Goal: Ask a question

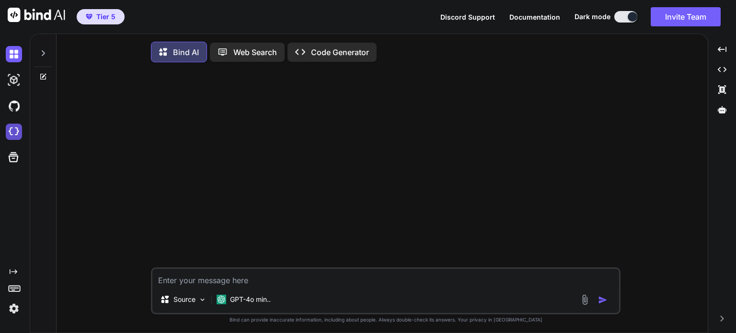
click at [17, 130] on img at bounding box center [14, 132] width 16 height 16
type textarea "x"
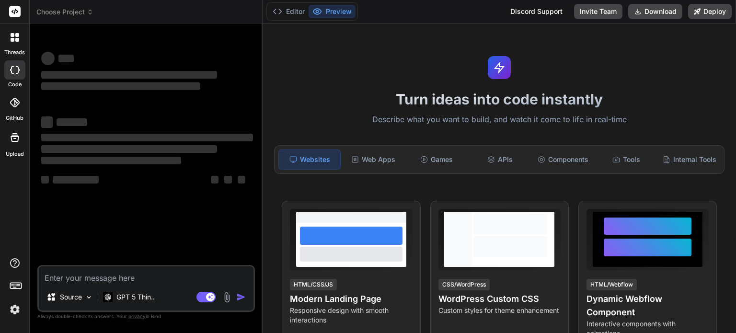
click at [80, 12] on span "Choose Project" at bounding box center [64, 12] width 57 height 10
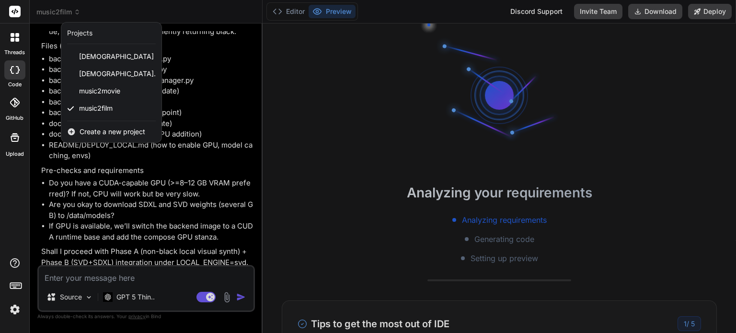
scroll to position [18, 0]
click at [100, 111] on span "music2film" at bounding box center [96, 109] width 34 height 10
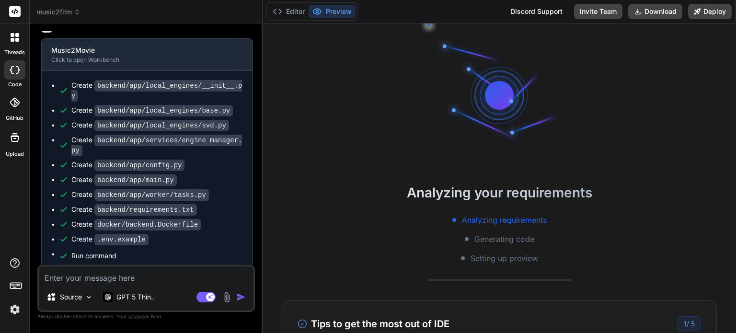
scroll to position [2578, 0]
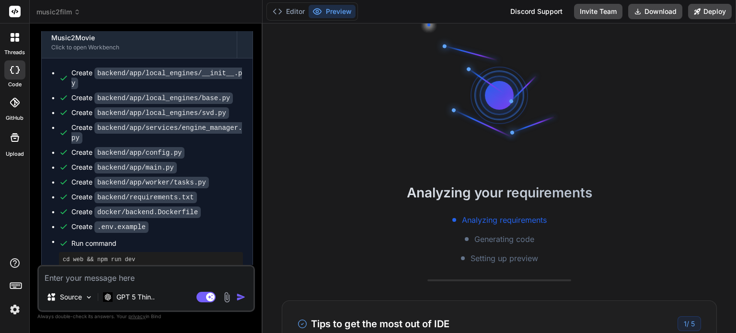
click at [140, 276] on textarea at bounding box center [146, 274] width 215 height 17
type textarea "x"
type textarea "a"
type textarea "x"
type textarea "af"
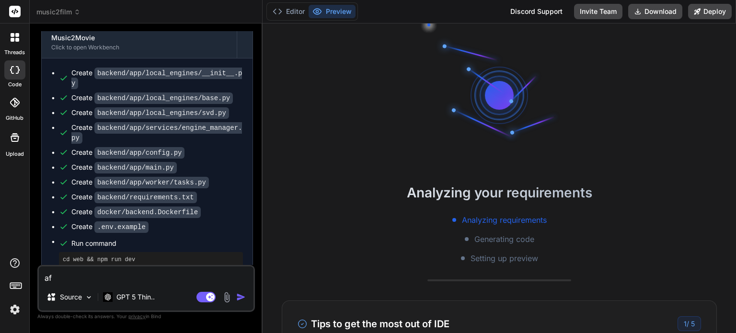
type textarea "x"
type textarea "aft"
type textarea "x"
type textarea "afte"
type textarea "x"
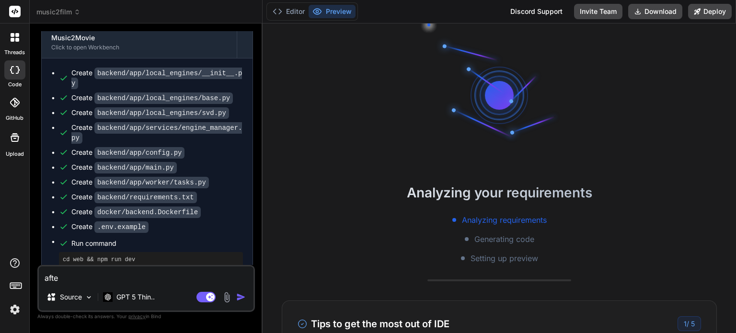
type textarea "after"
type textarea "x"
type textarea "after"
type textarea "x"
type textarea "after r"
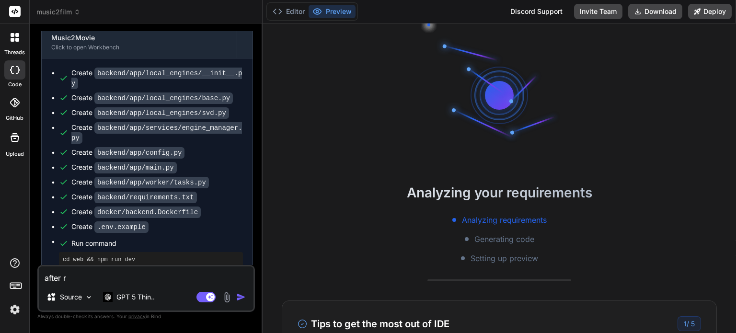
type textarea "x"
type textarea "after re"
type textarea "x"
type textarea "after ret"
type textarea "x"
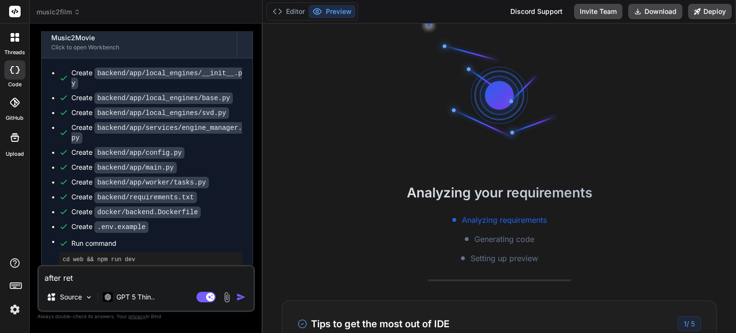
type textarea "after rete"
type textarea "x"
type textarea "after retes"
type textarea "x"
type textarea "after retest"
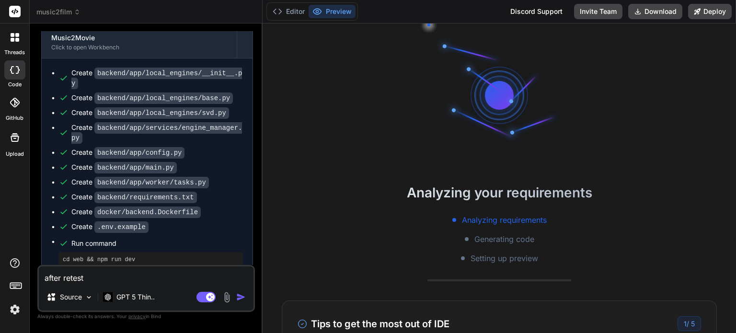
type textarea "x"
type textarea "after retest"
type textarea "x"
type textarea "after retest o"
type textarea "x"
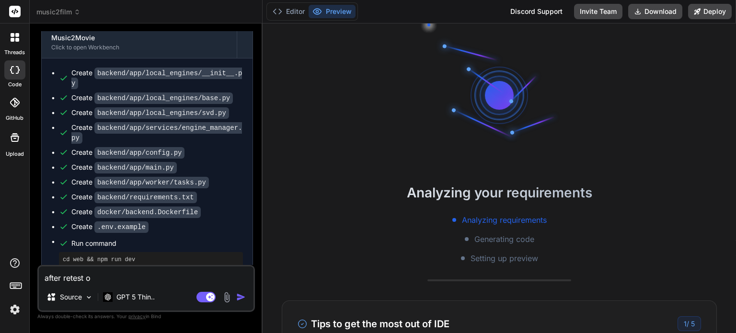
type textarea "after retest on"
type textarea "x"
type textarea "after retest on"
type textarea "x"
type textarea "after retest on"
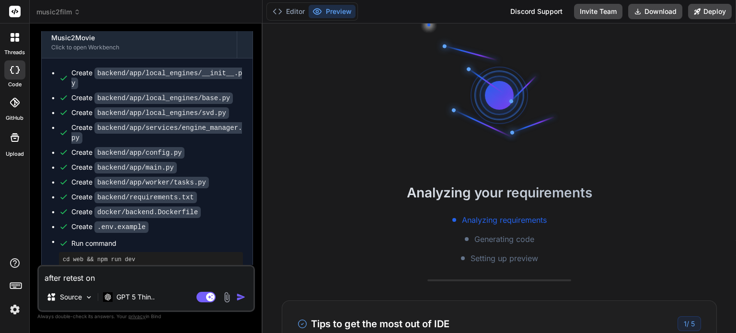
type textarea "x"
type textarea "after retest o"
type textarea "x"
type textarea "after retest on"
type textarea "x"
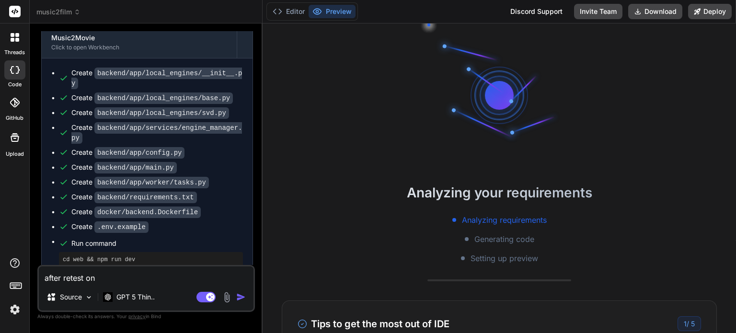
type textarea "after retest on"
type textarea "x"
type textarea "after retest on m"
type textarea "x"
type textarea "after retest on my"
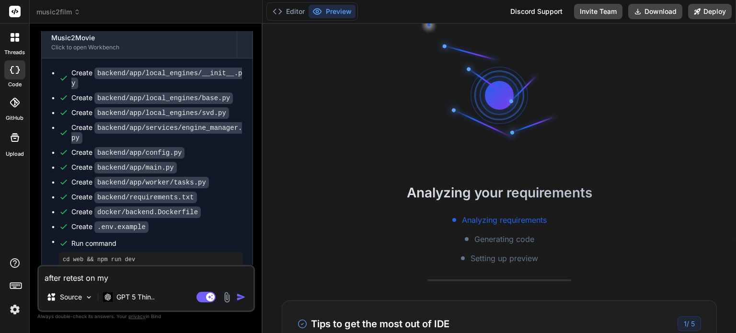
type textarea "x"
type textarea "after retest on my"
type textarea "x"
type textarea "after retest on my l"
type textarea "x"
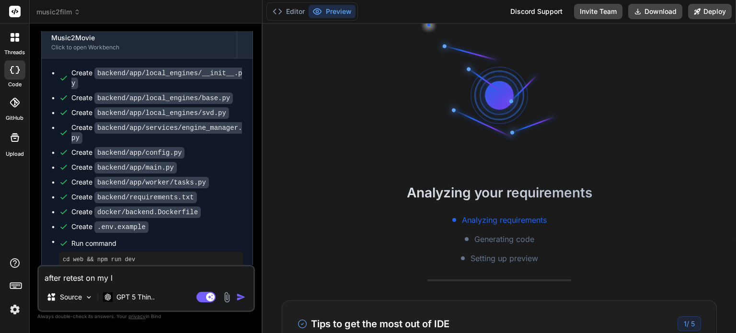
type textarea "after retest on my lo"
type textarea "x"
type textarea "after retest on my loc"
type textarea "x"
type textarea "after retest on my loca"
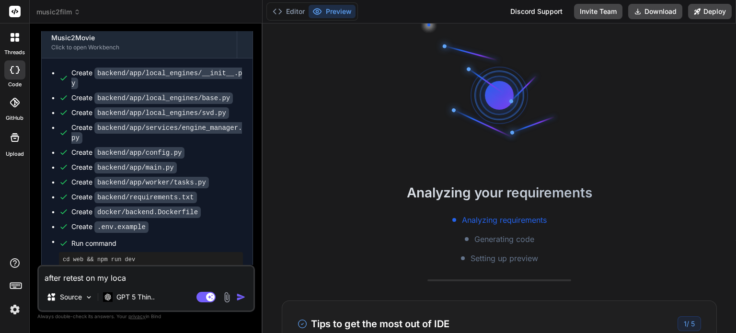
type textarea "x"
type textarea "after retest on my local"
type textarea "x"
type textarea "after retest on my local"
type textarea "x"
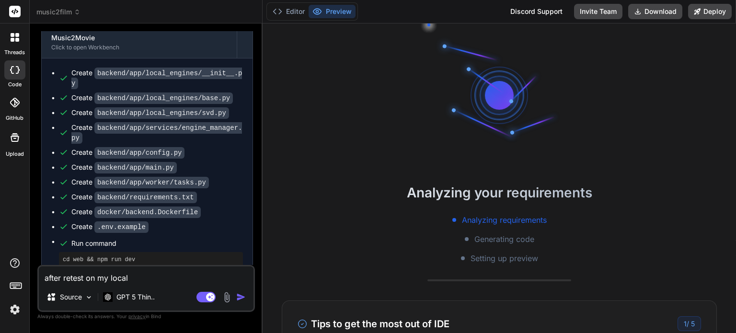
type textarea "after retest on my local e"
type textarea "x"
type textarea "after retest on my local ev"
type textarea "x"
type textarea "after retest on my local evi"
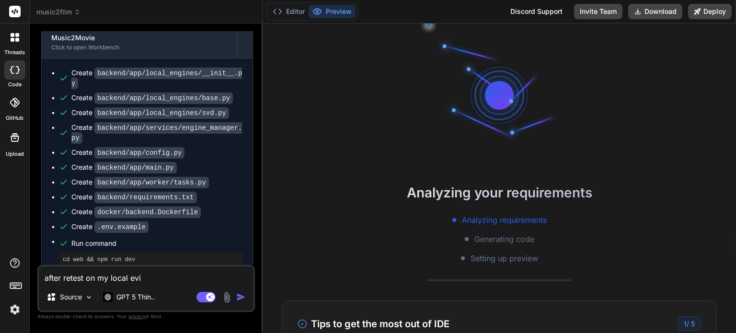
type textarea "x"
type textarea "after retest on my local ev"
type textarea "x"
type textarea "after retest on my local e"
type textarea "x"
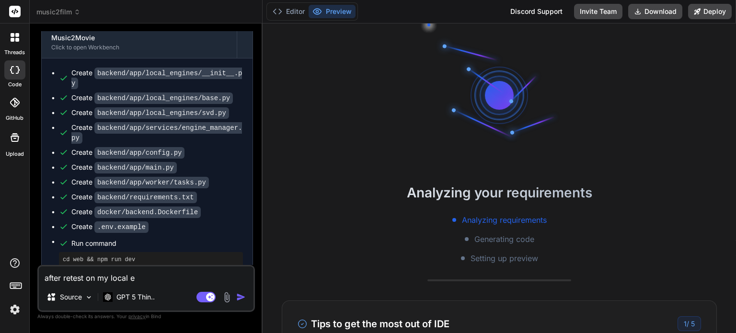
type textarea "after retest on my local en"
type textarea "x"
type textarea "after retest on my local env"
type textarea "x"
type textarea "after retest on my local envi"
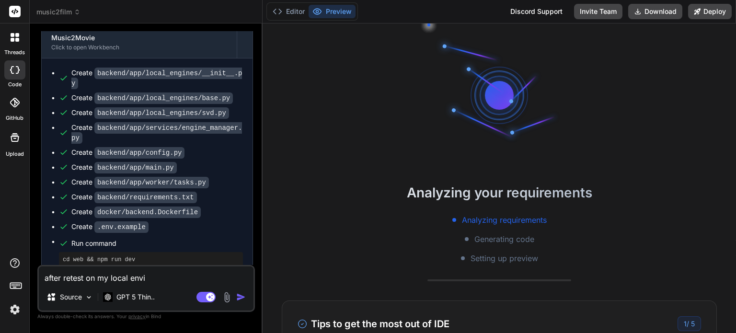
type textarea "x"
type textarea "after retest on my local envir"
type textarea "x"
type textarea "after retest on my local enviri"
type textarea "x"
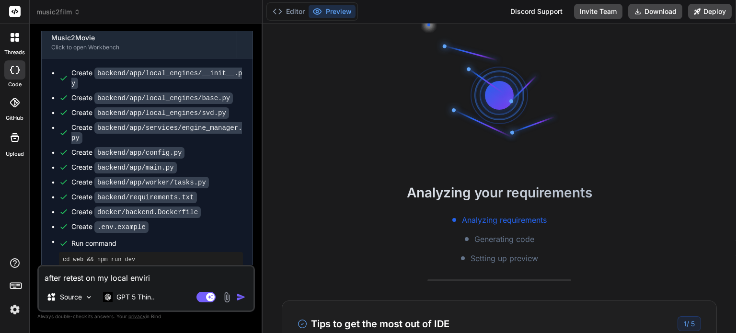
type textarea "after retest on my local envirio"
type textarea "x"
type textarea "after retest on my local envirion"
type textarea "x"
type textarea "after retest on my local envirionm"
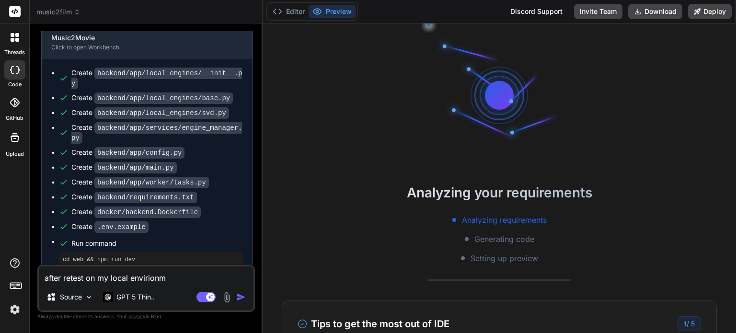
type textarea "x"
type textarea "after retest on my local envirionme"
type textarea "x"
type textarea "after retest on my local envirionmen"
type textarea "x"
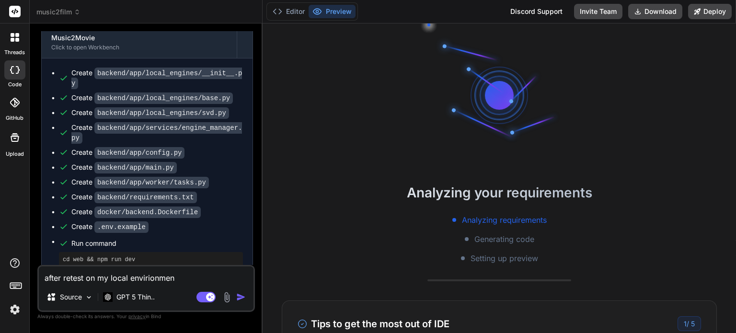
type textarea "after retest on my local envirionme"
type textarea "x"
type textarea "after retest on my local envirionm"
type textarea "x"
type textarea "after retest on my local envirion"
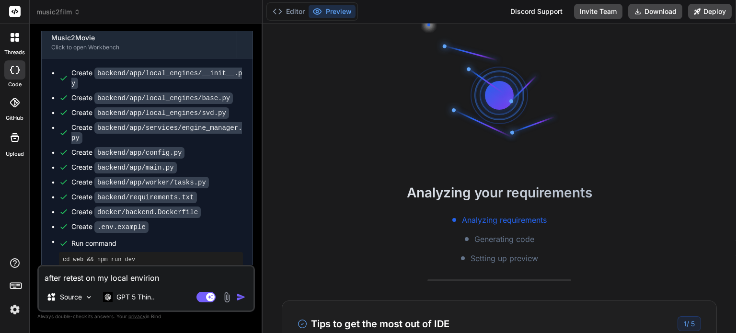
type textarea "x"
type textarea "after retest on my local envirio"
type textarea "x"
type textarea "after retest on my local enviri"
type textarea "x"
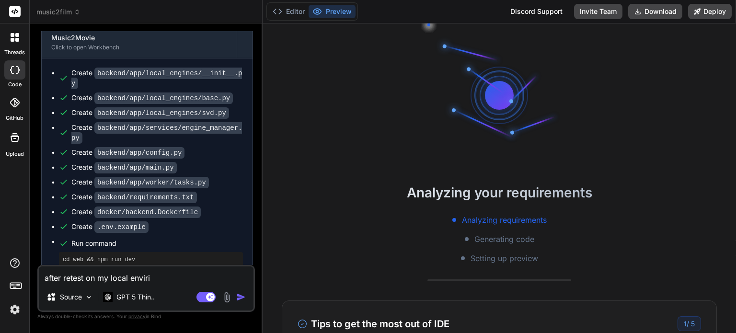
type textarea "after retest on my local envir"
type textarea "x"
type textarea "after retest on my local enviro"
type textarea "x"
type textarea "after retest on my local environ"
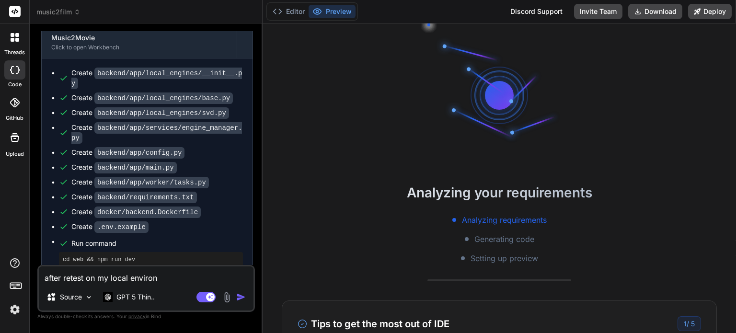
type textarea "x"
type textarea "after retest on my local environm"
type textarea "x"
type textarea "after retest on my local environme"
type textarea "x"
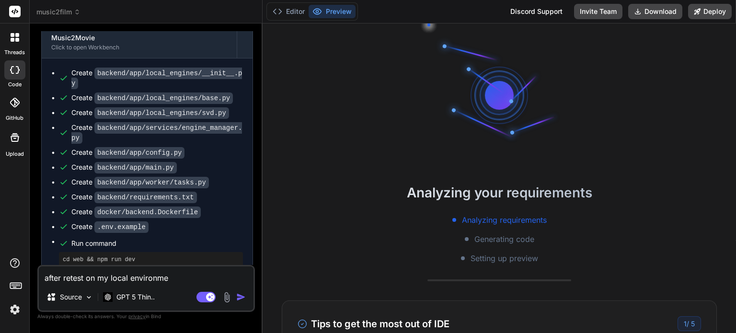
type textarea "after retest on my local environmen"
type textarea "x"
type textarea "after retest on my local environment"
type textarea "x"
type textarea "after retest on my local environment"
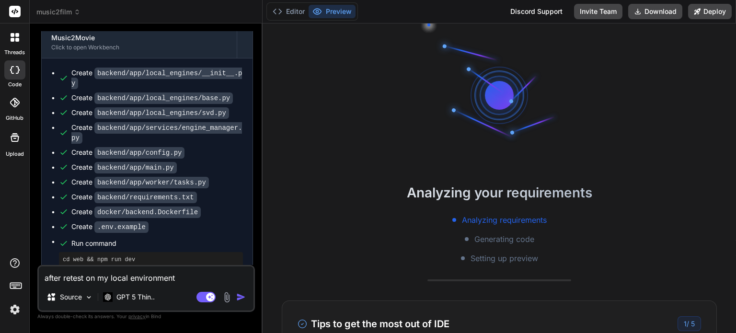
type textarea "x"
type textarea "after retest on my local environment"
type textarea "x"
type textarea "after retest on my local environment."
type textarea "x"
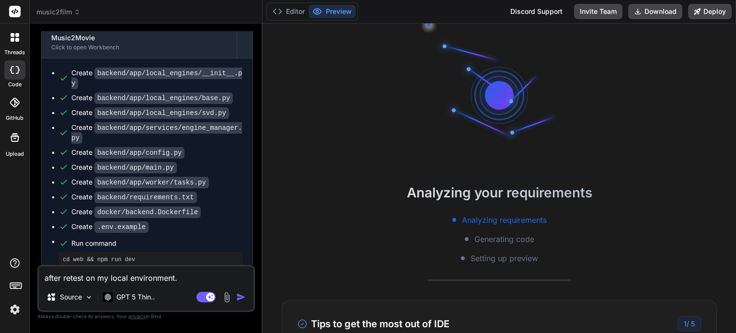
type textarea "after retest on my local environment."
type textarea "x"
type textarea "after retest on my local environment. e"
type textarea "x"
type textarea "after retest on my local environment. er"
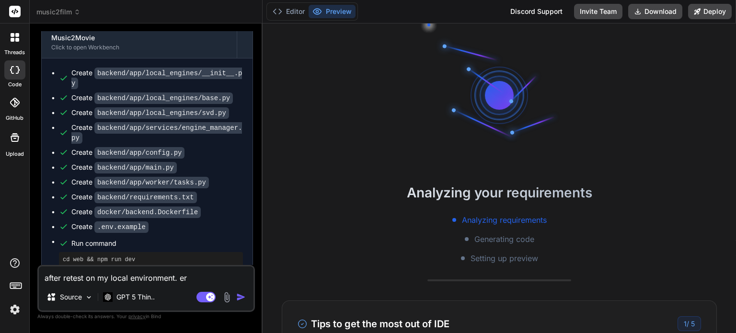
type textarea "x"
type textarea "after retest on my local environment. ere"
type textarea "x"
type textarea "after retest on my local environment. er"
type textarea "x"
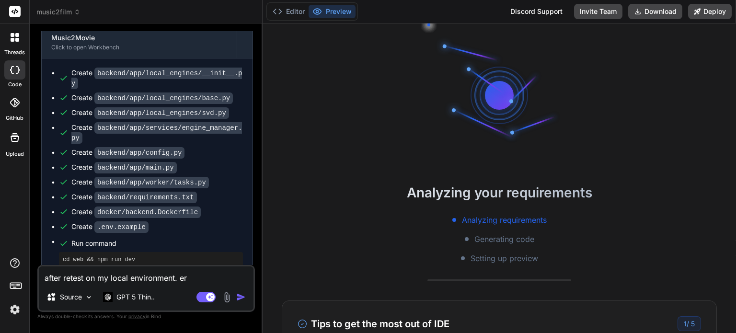
type textarea "after retest on my local environment. e"
type textarea "x"
type textarea "after retest on my local environment."
type textarea "x"
type textarea "after retest on my local environment. I"
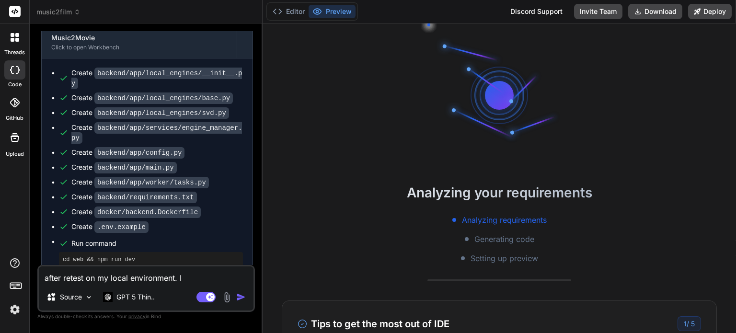
type textarea "x"
type textarea "after retest on my local environment. I"
type textarea "x"
type textarea "after retest on my local environment. I f"
type textarea "x"
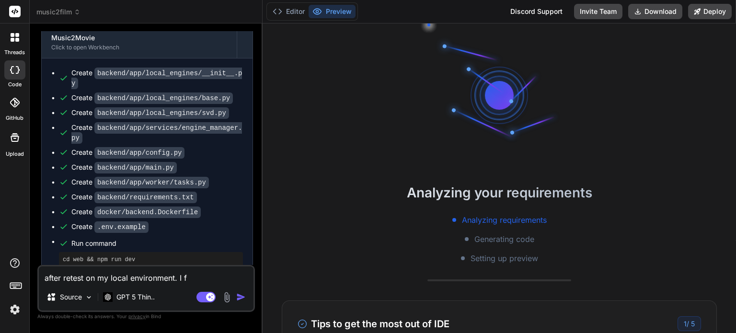
type textarea "after retest on my local environment. I fo"
type textarea "x"
type textarea "after retest on my local environment. I fou"
type textarea "x"
type textarea "after retest on my local environment. I foun"
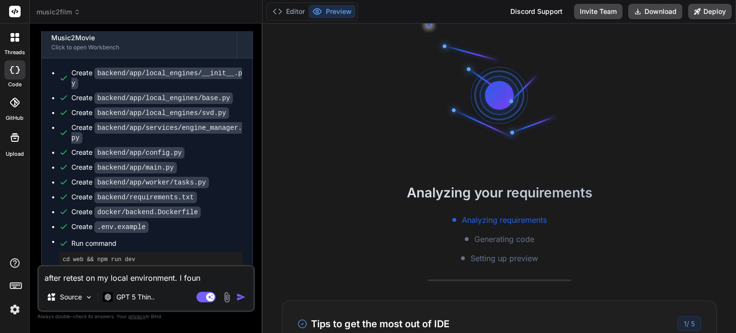
type textarea "x"
type textarea "after retest on my local environment. I found"
type textarea "x"
type textarea "after retest on my local environment. I found"
type textarea "x"
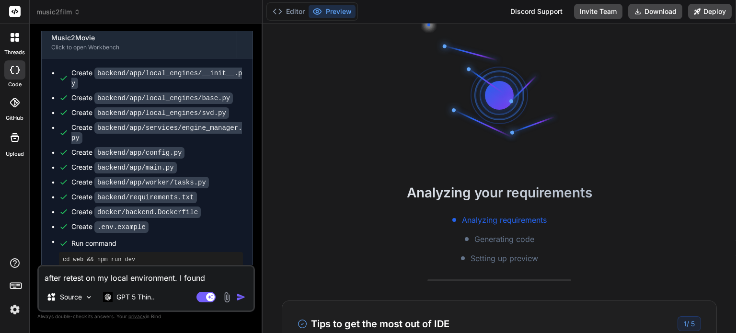
type textarea "after retest on my local environment. I found f"
type textarea "x"
type textarea "after retest on my local environment. I found fe"
type textarea "x"
type textarea "after retest on my local environment. I found few"
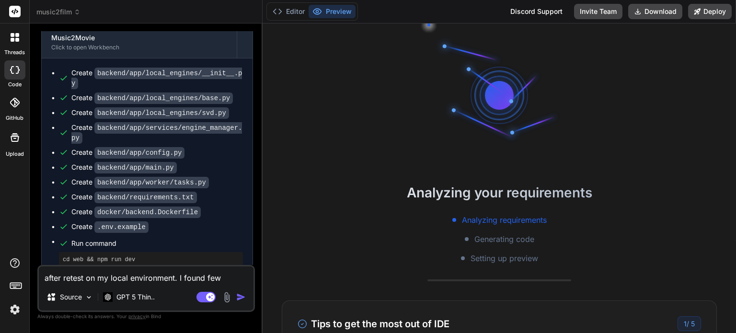
type textarea "x"
type textarea "after retest on my local environment. I found few"
type textarea "x"
type textarea "after retest on my local environment. I found few i"
type textarea "x"
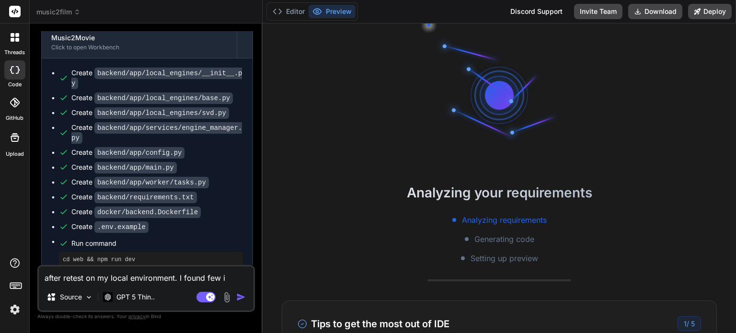
type textarea "after retest on my local environment. I found few is"
type textarea "x"
type textarea "after retest on my local environment. I found few iss"
type textarea "x"
type textarea "after retest on my local environment. I found few issu"
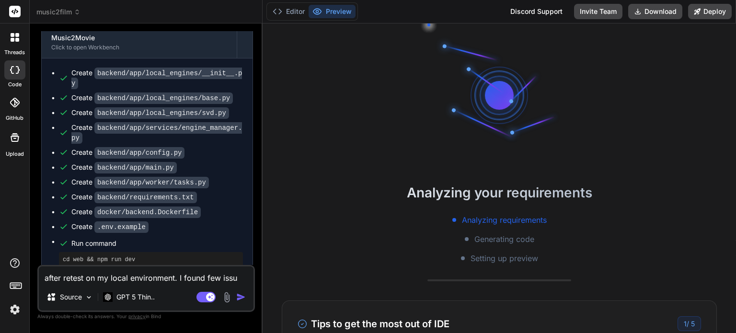
type textarea "x"
type textarea "after retest on my local environment. I found few issue"
type textarea "x"
type textarea "after retest on my local environment. I found few issue"
type textarea "x"
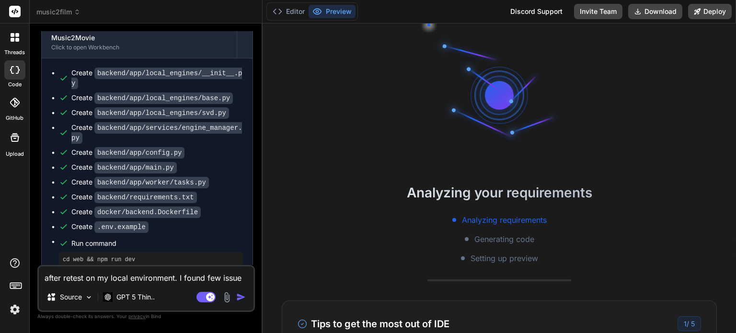
type textarea "after retest on my local environment. I found few issue a"
type textarea "x"
type textarea "after retest on my local environment. I found few issue as"
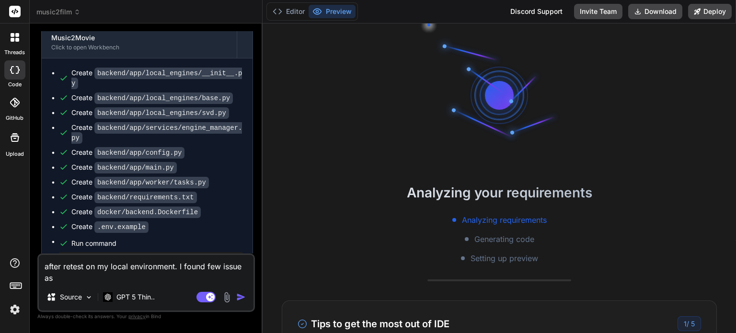
type textarea "x"
type textarea "after retest on my local environment. I found few issue as"
type textarea "x"
type textarea "after retest on my local environment. I found few issue as b"
type textarea "x"
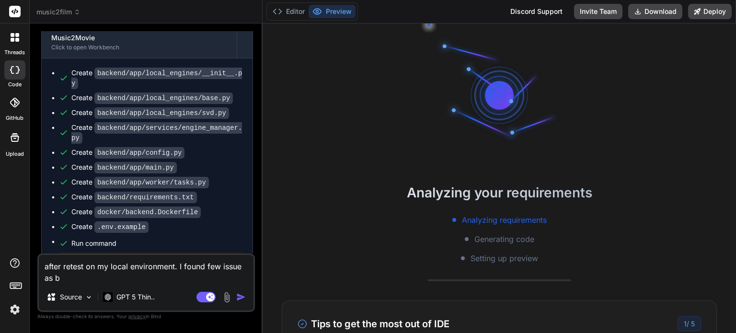
type textarea "after retest on my local environment. I found few issue as be"
type textarea "x"
type textarea "after retest on my local environment. I found few issue as bel"
type textarea "x"
type textarea "after retest on my local environment. I found few issue as belo"
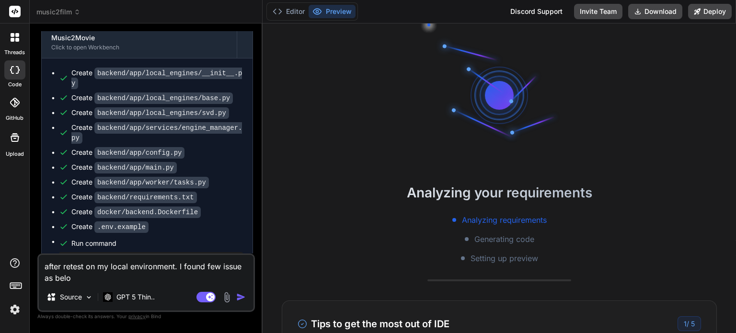
type textarea "x"
type textarea "after retest on my local environment. I found few issue as below"
type textarea "x"
type textarea "after retest on my local environment. I found few issue as below"
type textarea "x"
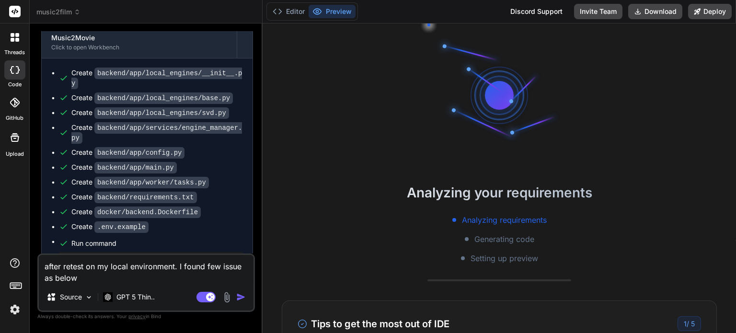
type textarea "after retest on my local environment. I found few issue as below :"
type textarea "x"
type textarea "after retest on my local environment. I found few issue as below"
type textarea "x"
type textarea "after retest on my local environment. I found few issue as below"
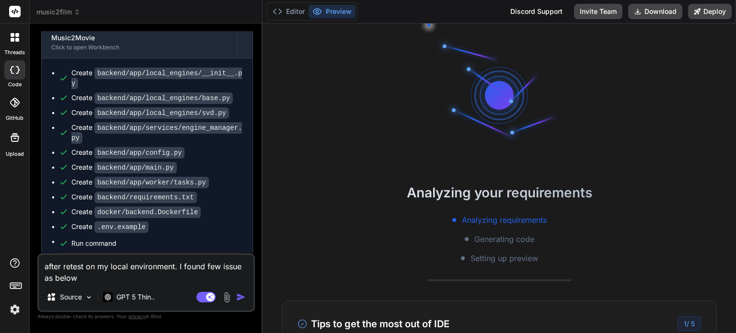
type textarea "x"
type textarea "after retest on my local environment. I found few issue as below:"
type textarea "x"
type textarea "after retest on my local environment. I found few issue as below:"
type textarea "x"
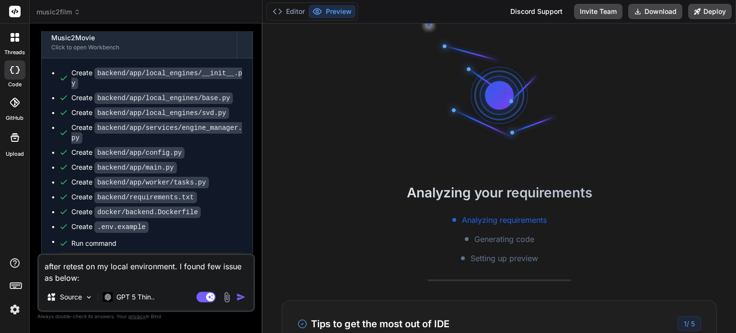
type textarea "after retest on my local environment. I found few issue as below: 1"
type textarea "x"
type textarea "after retest on my local environment. I found few issue as below: 1."
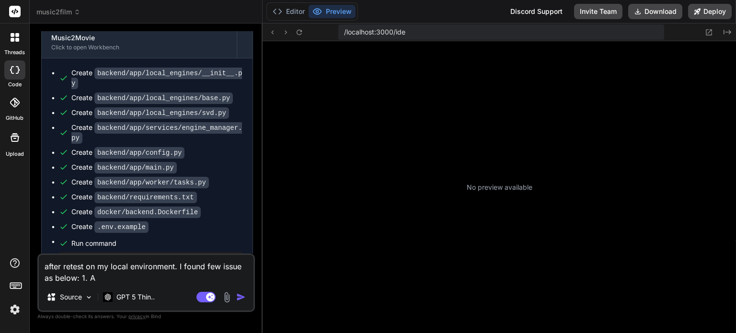
scroll to position [156, 0]
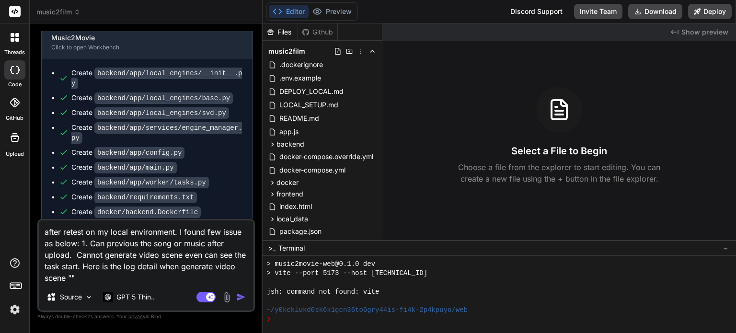
paste textarea "music2movie-backend | INFO: [TECHNICAL_ID] - "GET /projects/15b39d0c-3cac-40dc-…"
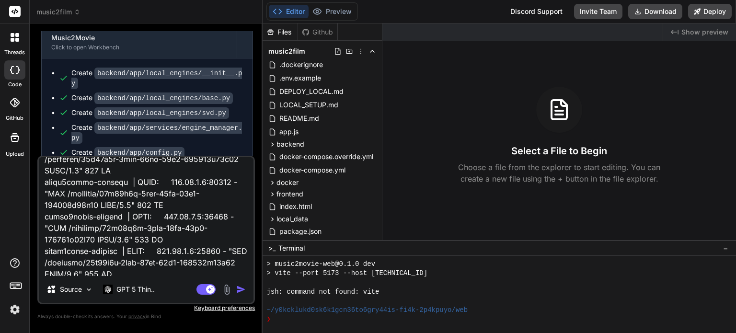
scroll to position [0, 0]
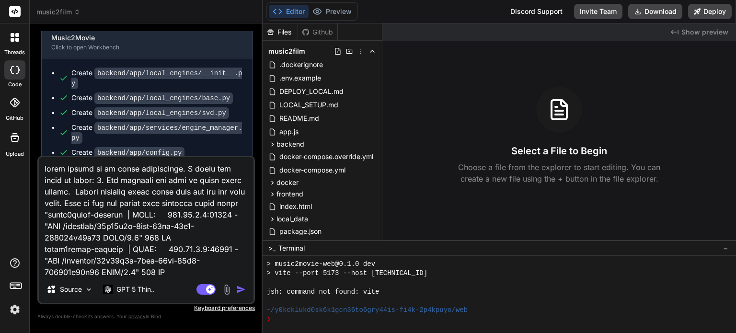
click at [77, 192] on textarea at bounding box center [146, 216] width 215 height 119
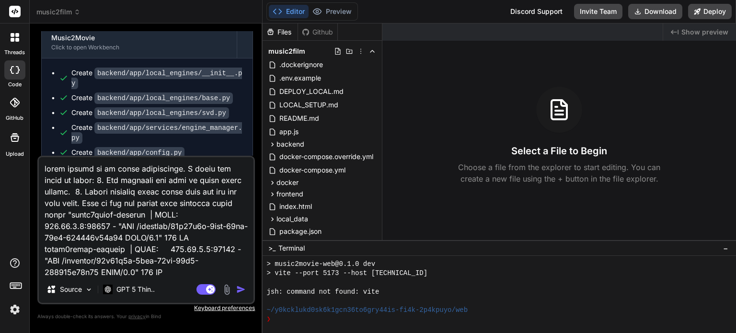
click at [240, 291] on img "button" at bounding box center [241, 290] width 10 height 10
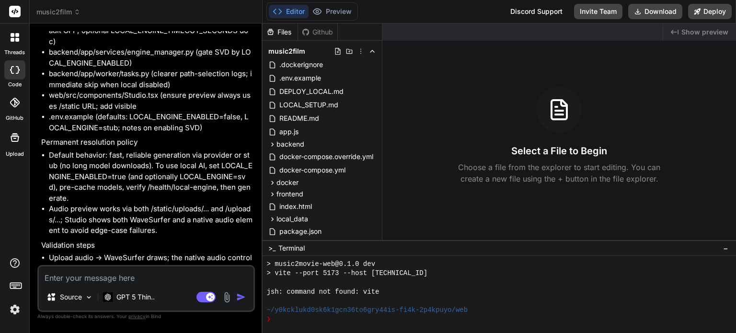
scroll to position [4750, 0]
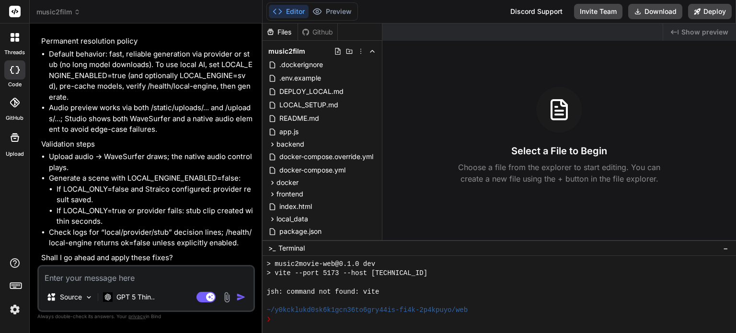
click at [163, 279] on textarea at bounding box center [146, 274] width 215 height 17
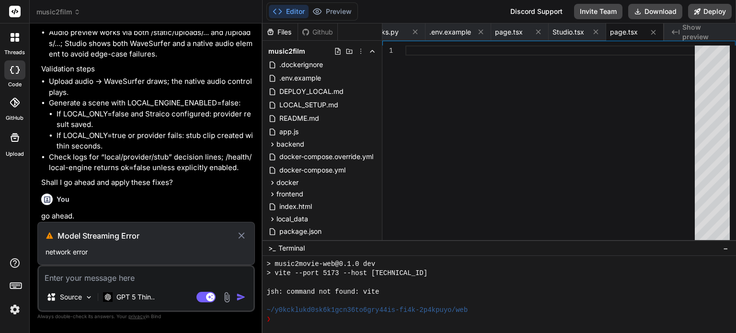
scroll to position [4824, 0]
click at [239, 239] on icon at bounding box center [241, 235] width 6 height 6
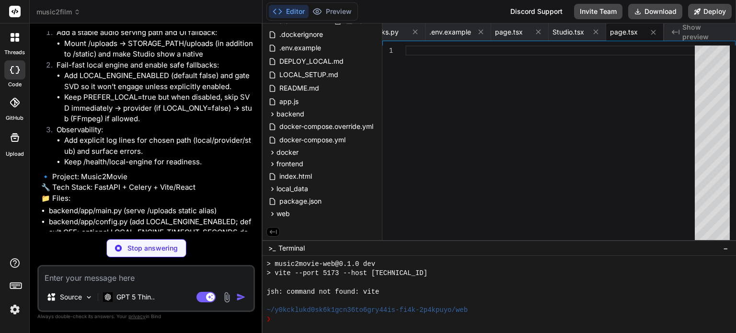
scroll to position [4815, 0]
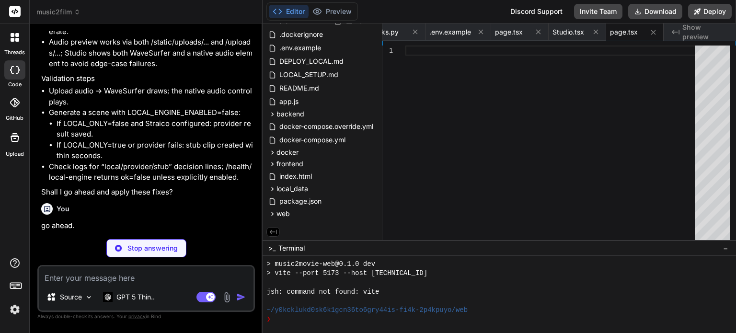
click at [149, 250] on p "Stop answering" at bounding box center [152, 248] width 50 height 10
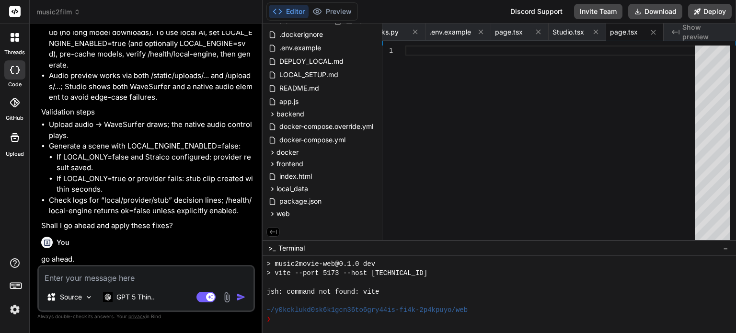
click at [242, 298] on img "button" at bounding box center [241, 297] width 10 height 10
click at [91, 243] on div "You" at bounding box center [147, 243] width 212 height 12
click at [86, 256] on p "go ahead." at bounding box center [147, 259] width 212 height 11
click at [81, 262] on p "go ahead." at bounding box center [147, 259] width 212 height 11
click at [117, 255] on p "go ahead." at bounding box center [147, 259] width 212 height 11
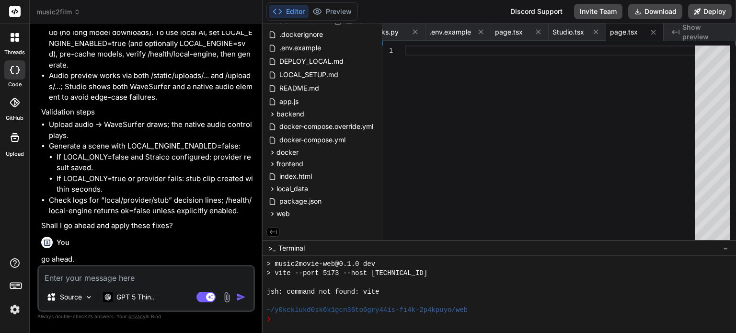
click at [97, 175] on li "If LOCAL_ONLY=true or provider fails: stub clip created within seconds." at bounding box center [155, 185] width 197 height 22
click at [242, 296] on img "button" at bounding box center [241, 297] width 10 height 10
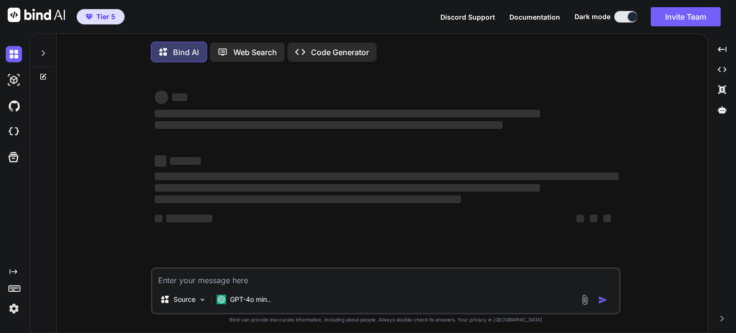
type textarea "x"
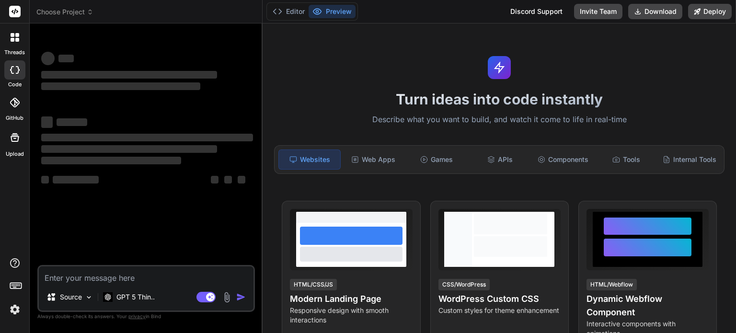
click at [84, 10] on span "Choose Project" at bounding box center [64, 12] width 57 height 10
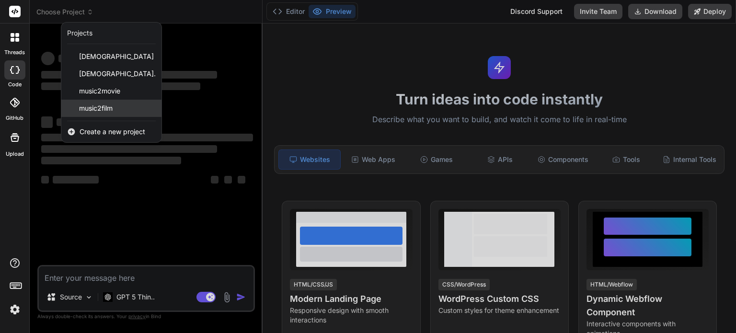
click at [81, 105] on span "music2film" at bounding box center [96, 109] width 34 height 10
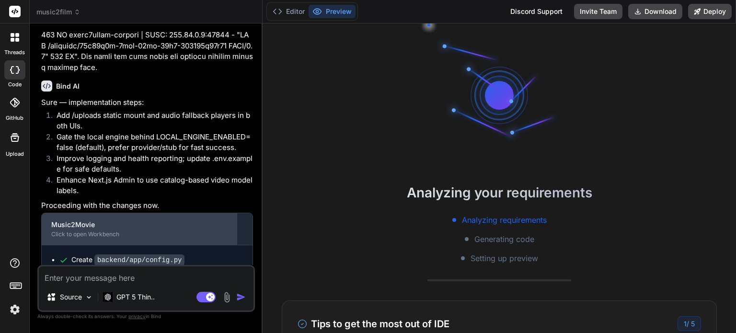
scroll to position [3989, 0]
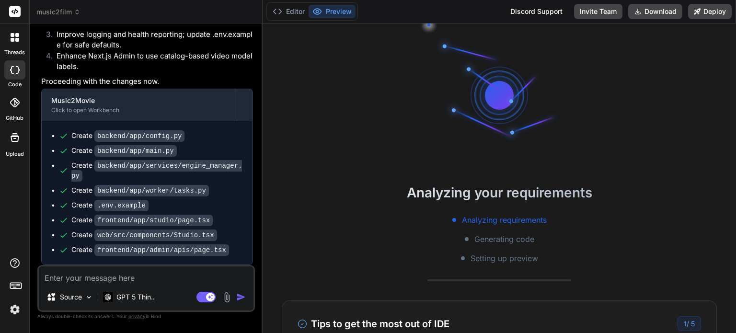
click at [122, 279] on textarea at bounding box center [146, 274] width 215 height 17
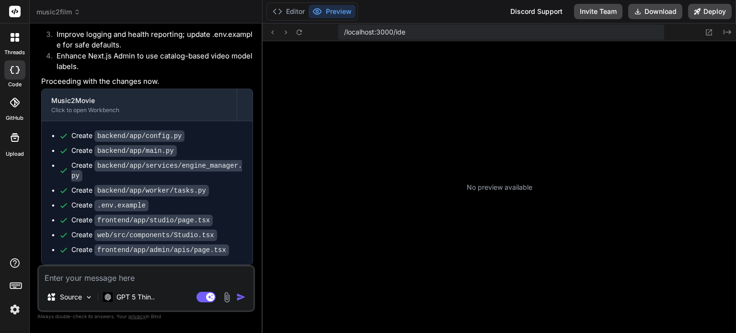
scroll to position [193, 0]
type textarea "x"
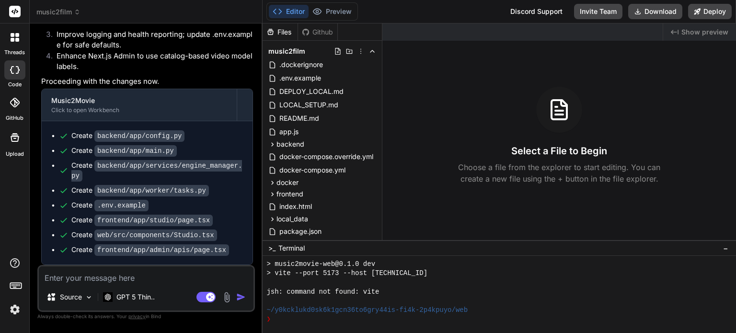
type textarea "i"
type textarea "x"
type textarea "i"
type textarea "x"
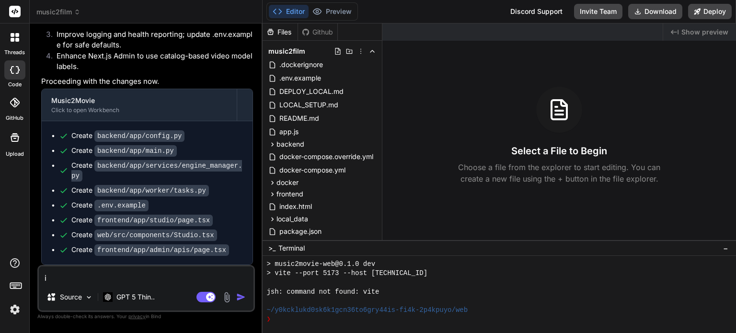
type textarea "is"
type textarea "x"
type textarea "is"
type textarea "x"
type textarea "is i"
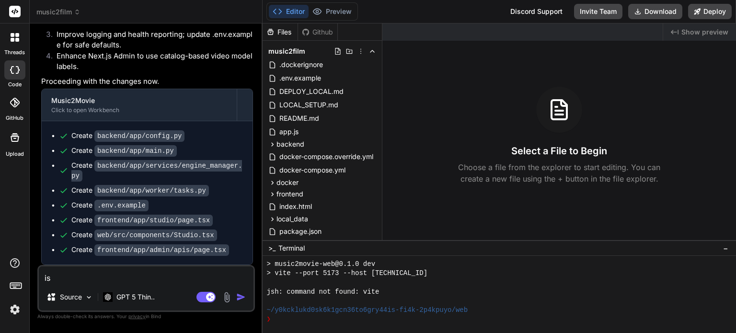
type textarea "x"
type textarea "is it"
type textarea "x"
type textarea "is it"
type textarea "x"
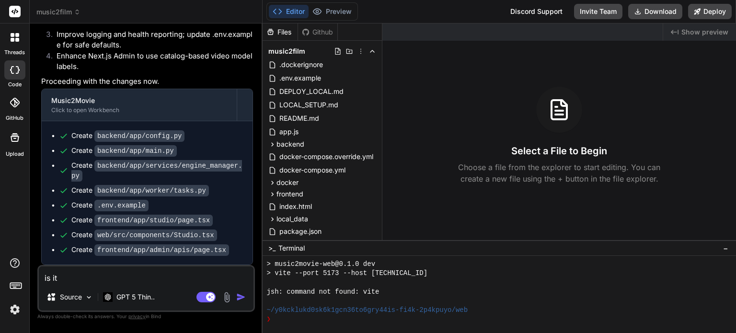
type textarea "is it f"
type textarea "x"
type textarea "is it fi"
type textarea "x"
type textarea "is it fix"
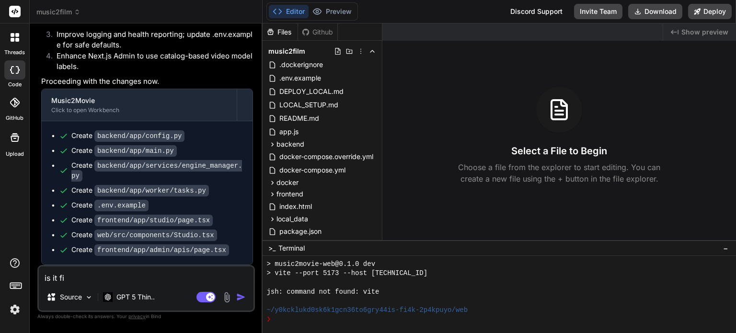
type textarea "x"
type textarea "is it fixe"
type textarea "x"
type textarea "is it fix"
type textarea "x"
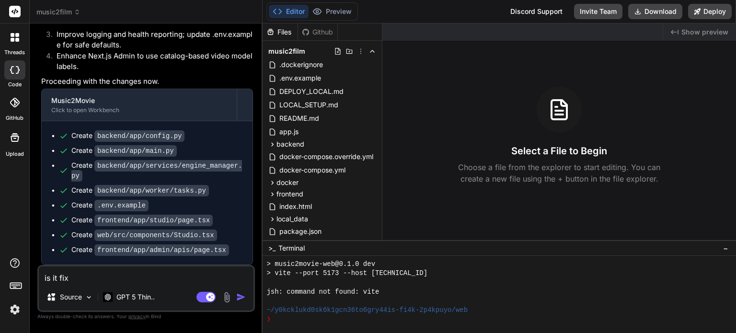
type textarea "is it fi"
type textarea "x"
type textarea "is it f"
type textarea "x"
type textarea "is it"
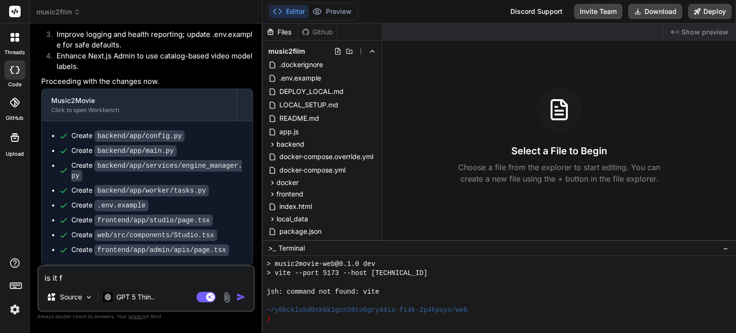
type textarea "x"
type textarea "is it"
type textarea "x"
type textarea "is i"
type textarea "x"
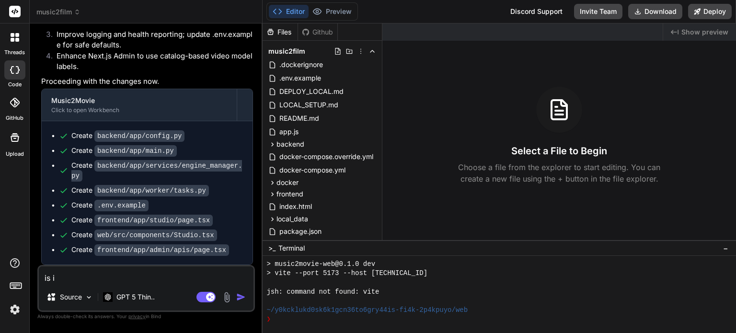
type textarea "is"
type textarea "x"
type textarea "is"
type textarea "x"
type textarea "i"
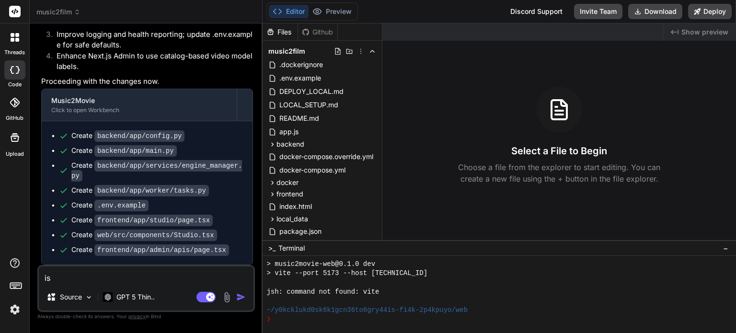
type textarea "x"
type textarea "i"
type textarea "x"
type textarea "is"
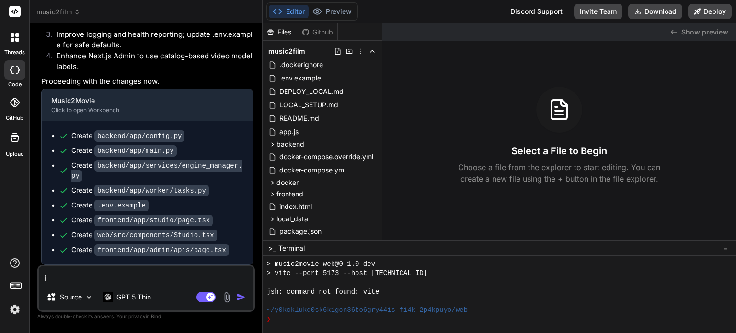
type textarea "x"
type textarea "is"
type textarea "x"
type textarea "is t"
type textarea "x"
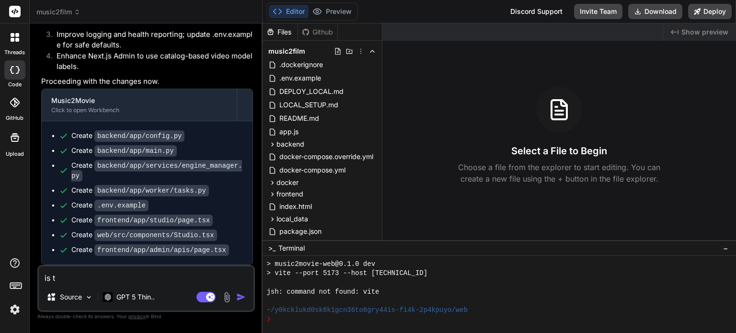
type textarea "is th"
type textarea "x"
type textarea "is the"
type textarea "x"
type textarea "is the"
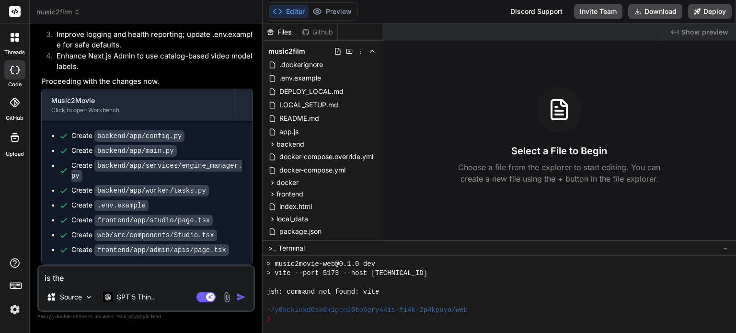
type textarea "x"
type textarea "is the p"
type textarea "x"
type textarea "is the pr"
type textarea "x"
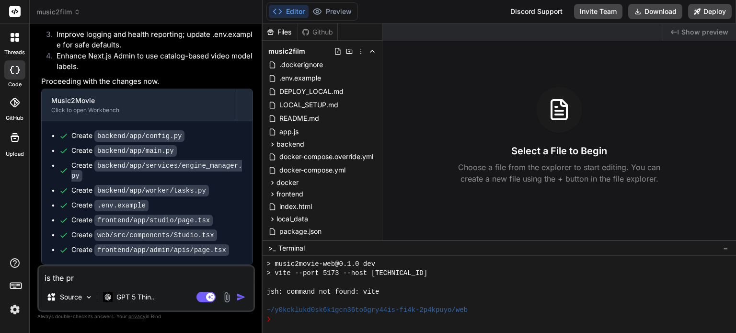
type textarea "is the pro"
type textarea "x"
type textarea "is the prob"
type textarea "x"
type textarea "is the probl"
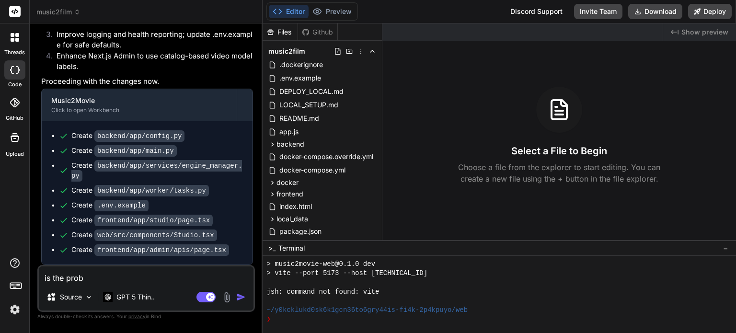
type textarea "x"
type textarea "is the proble"
type textarea "x"
type textarea "is the problem"
type textarea "x"
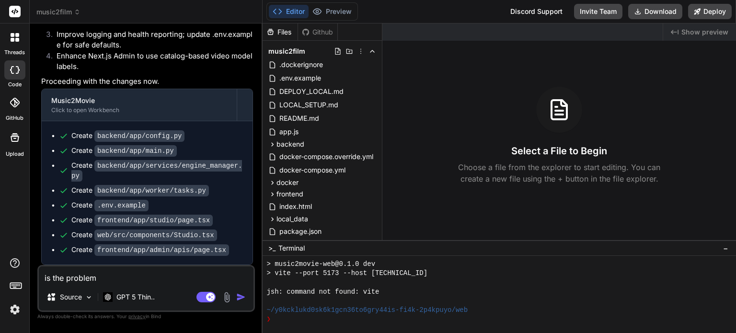
type textarea "is the problem"
type textarea "x"
type textarea "is the problem f"
type textarea "x"
type textarea "is the problem fi"
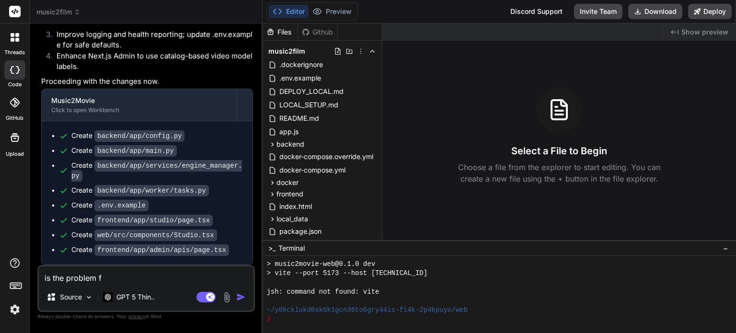
type textarea "x"
type textarea "is the problem fix"
type textarea "x"
type textarea "is the problem fix?"
type textarea "x"
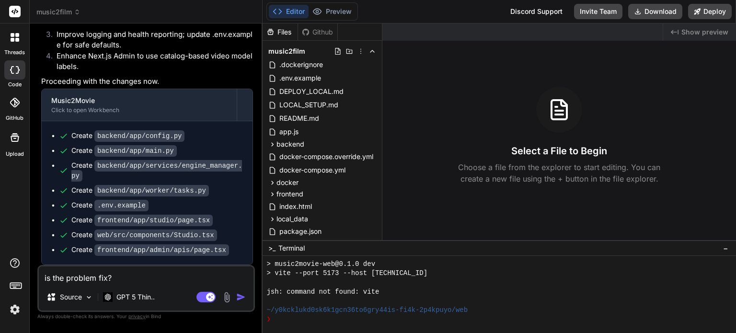
type textarea "is the problem fix?"
click at [245, 295] on img "button" at bounding box center [241, 297] width 10 height 10
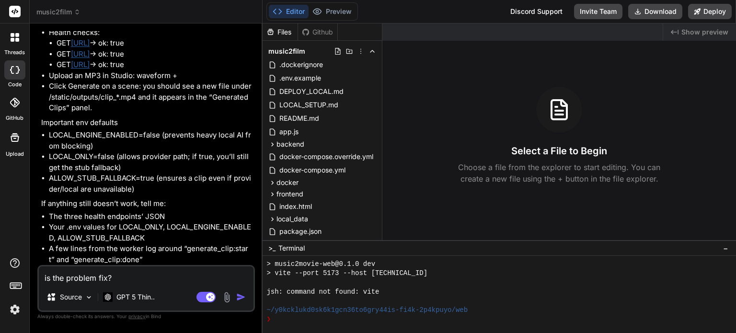
scroll to position [4402, 0]
click at [201, 274] on textarea "is the problem fix?" at bounding box center [146, 274] width 215 height 17
click at [659, 11] on button "Download" at bounding box center [655, 11] width 54 height 15
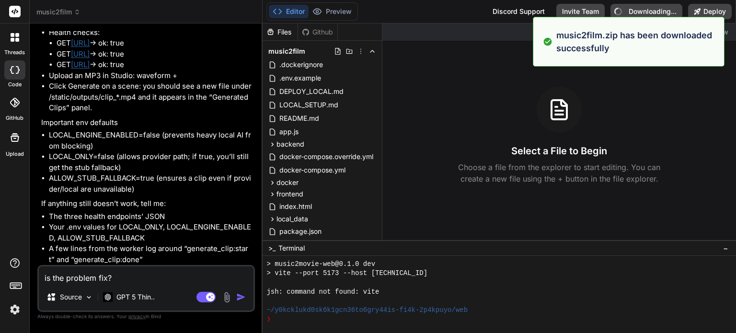
type textarea "x"
